Goal: Task Accomplishment & Management: Understand process/instructions

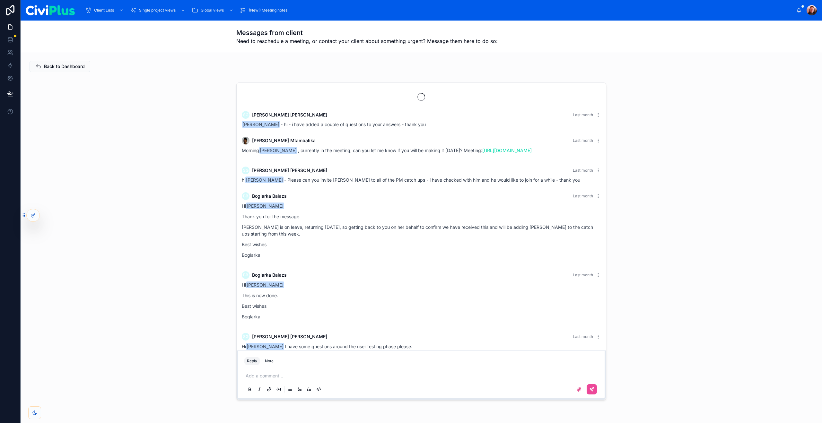
click at [179, 116] on div "SG [PERSON_NAME] Last month [PERSON_NAME] - hi - i have added a couple of quest…" at bounding box center [421, 241] width 791 height 323
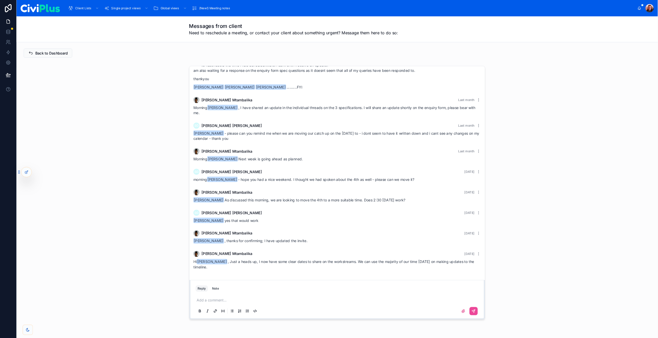
scroll to position [532, 0]
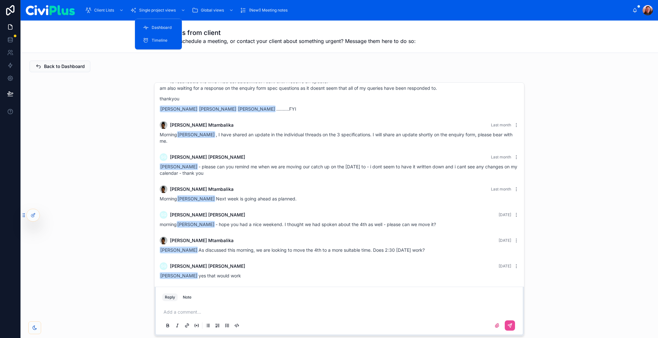
click at [171, 29] on div "Dashboard" at bounding box center [158, 27] width 31 height 10
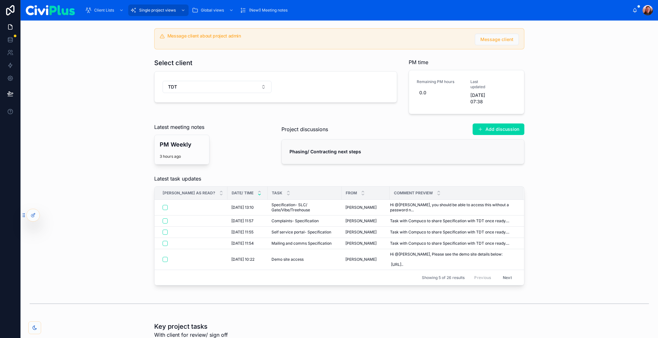
click at [328, 154] on strong "Phasing/ Contracting next steps" at bounding box center [325, 151] width 72 height 5
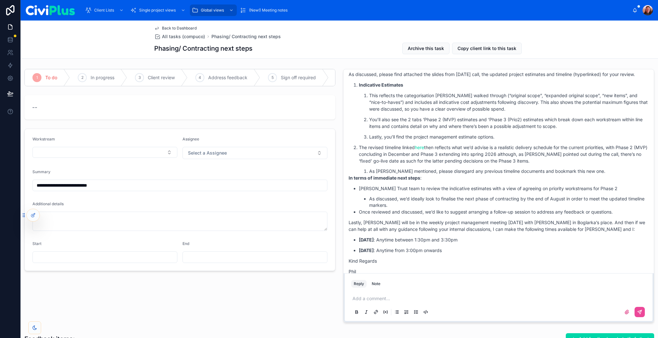
scroll to position [152, 0]
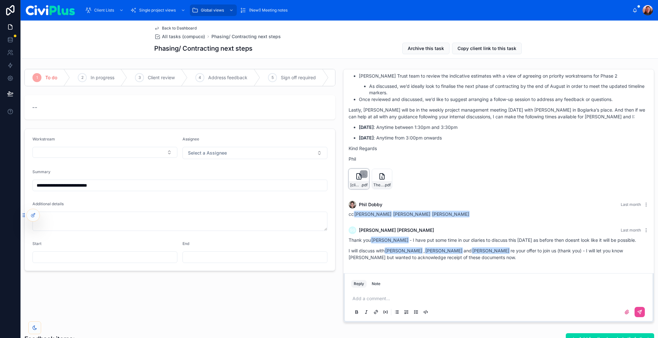
click at [356, 178] on icon at bounding box center [359, 177] width 8 height 8
